Goal: Information Seeking & Learning: Find specific fact

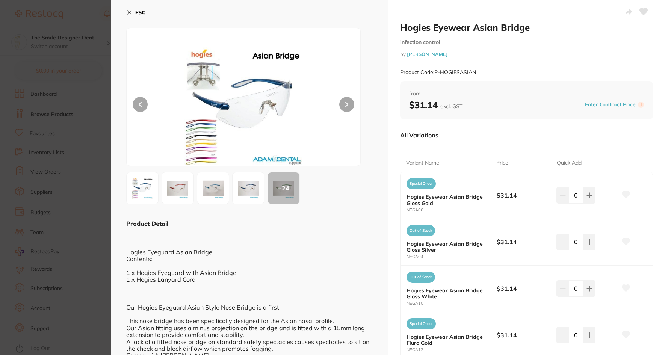
click at [90, 244] on section "Hogies Eyewear Asian Bridge infection control by Adam Dental Product Code: P-HO…" at bounding box center [332, 177] width 665 height 355
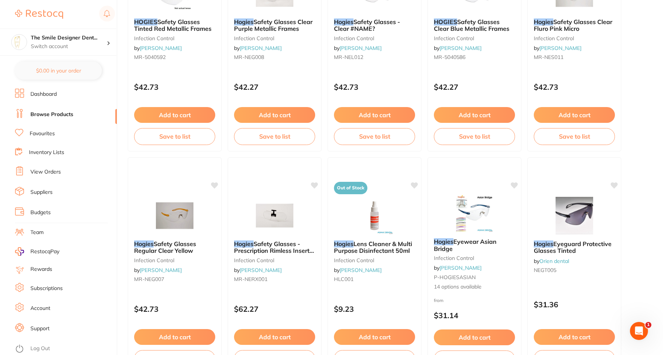
scroll to position [1314, 0]
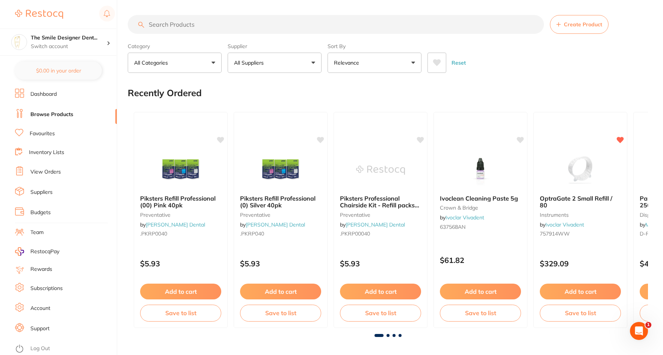
click at [165, 20] on input "search" at bounding box center [336, 24] width 416 height 19
type input "CHRONIC GUT"
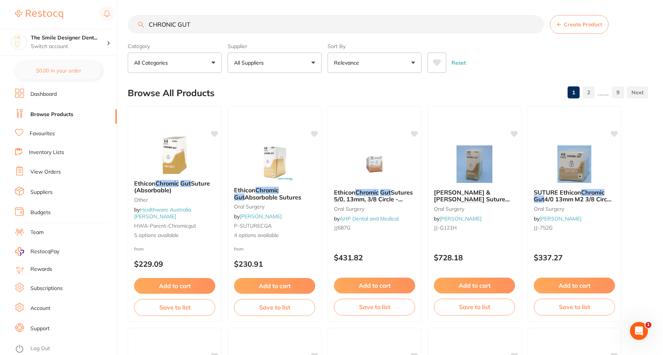
drag, startPoint x: 223, startPoint y: 22, endPoint x: 0, endPoint y: 2, distance: 223.9
click at [19, 0] on html "$0.00 The Smile Designer Dent... Switch account The Smile Designer Dental Studi…" at bounding box center [331, 177] width 663 height 355
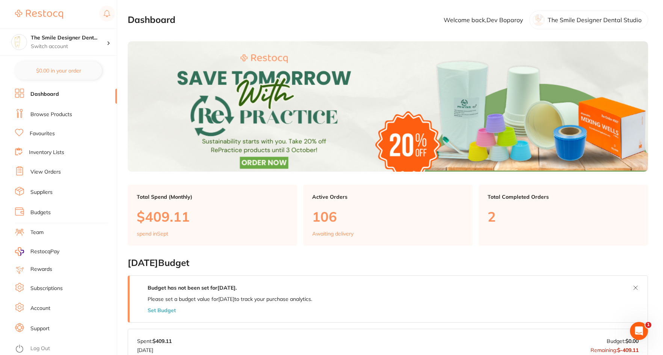
click at [58, 95] on link "Dashboard" at bounding box center [44, 94] width 29 height 8
click at [61, 116] on link "Browse Products" at bounding box center [51, 115] width 42 height 8
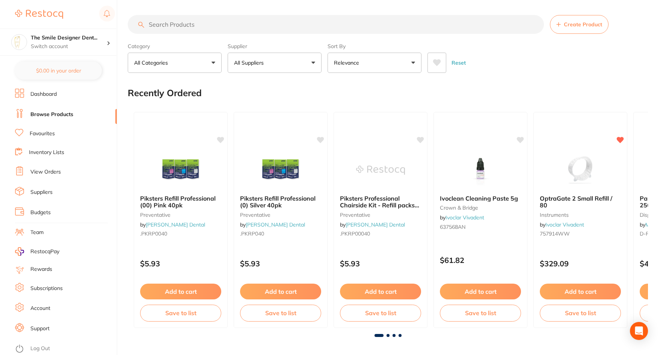
click at [220, 26] on input "search" at bounding box center [336, 24] width 416 height 19
type input "chromic gut"
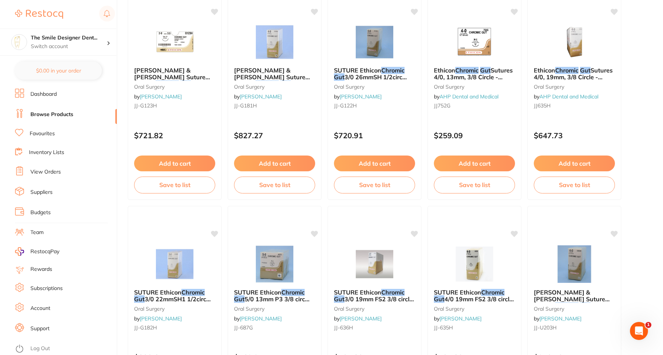
scroll to position [160, 0]
